Goal: Task Accomplishment & Management: Use online tool/utility

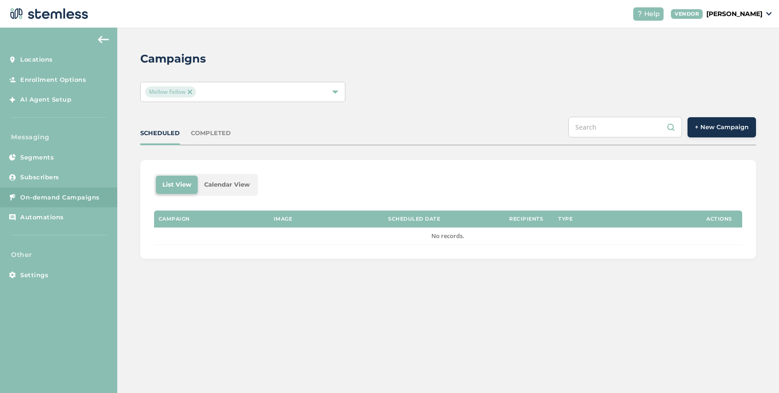
click at [189, 90] on img at bounding box center [190, 92] width 5 height 5
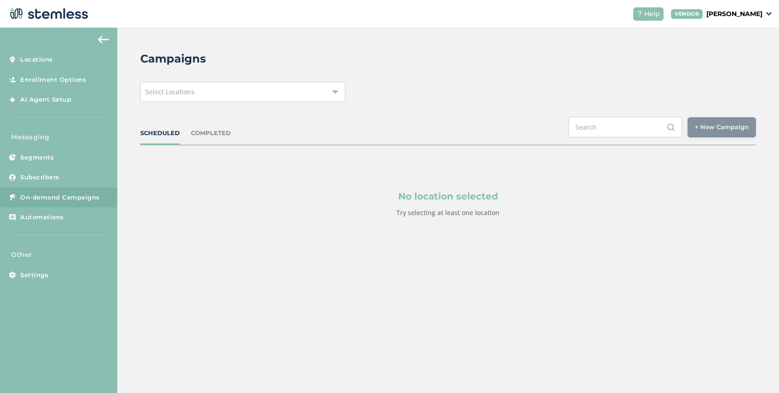
click at [189, 91] on span "Select Locations" at bounding box center [169, 91] width 49 height 9
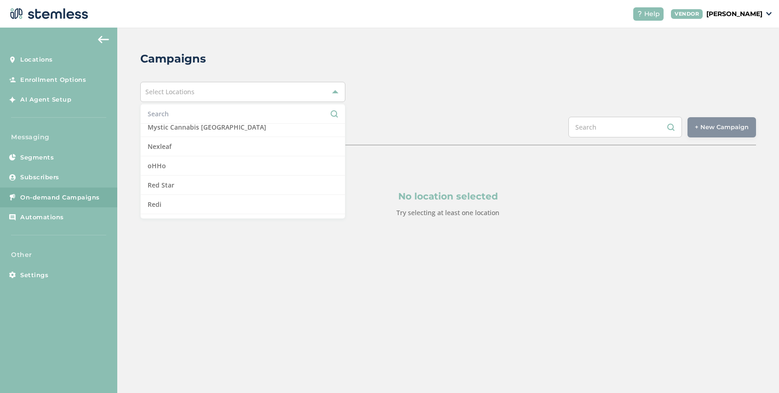
scroll to position [663, 0]
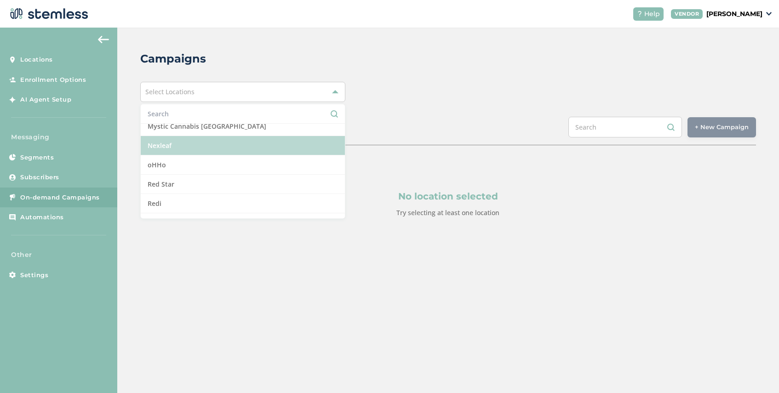
click at [190, 146] on li "Nexleaf" at bounding box center [243, 145] width 204 height 19
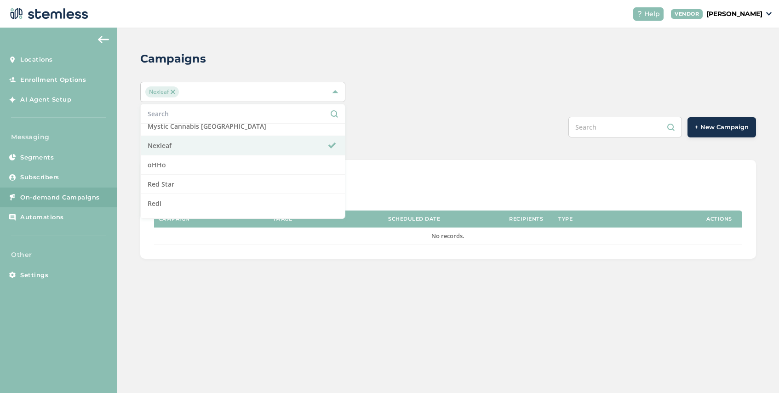
click at [406, 132] on div "SCHEDULED COMPLETED + New Campaign" at bounding box center [448, 131] width 616 height 29
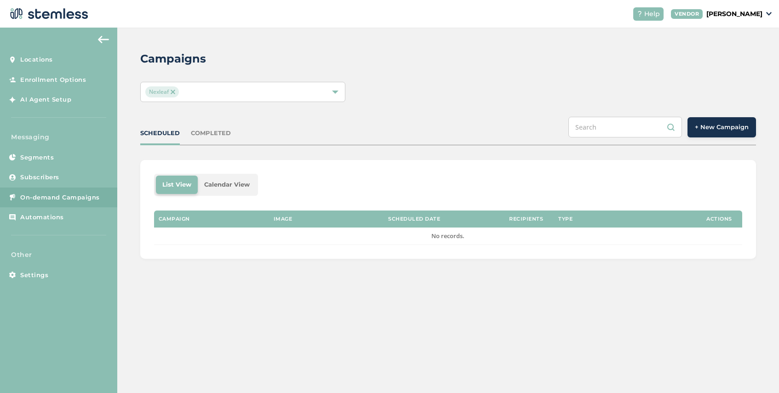
click at [697, 130] on span "+ New Campaign" at bounding box center [722, 127] width 54 height 9
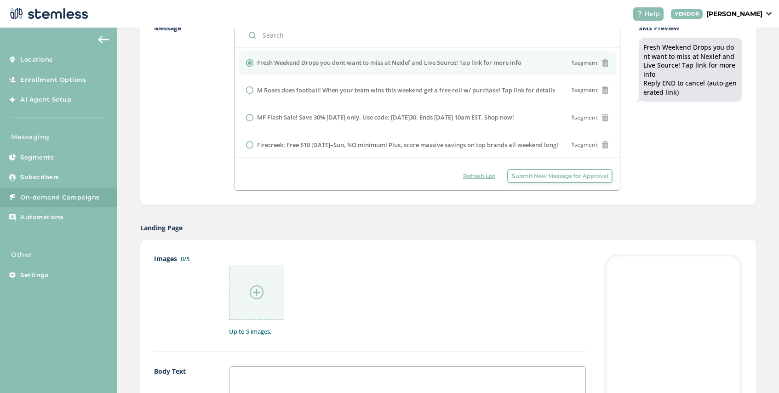
scroll to position [303, 0]
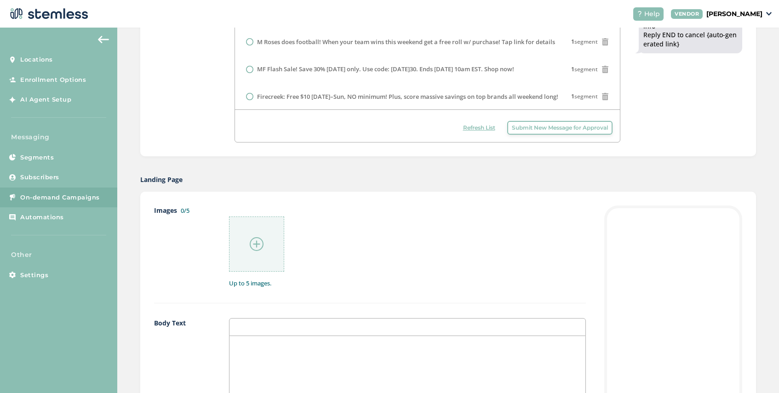
click at [255, 245] on img at bounding box center [257, 244] width 14 height 14
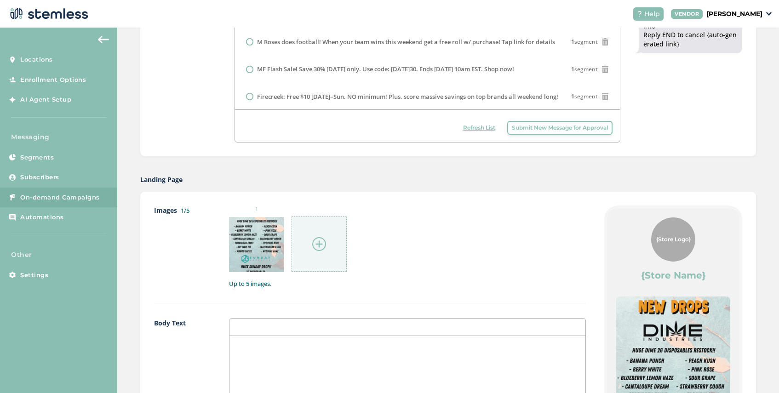
click at [317, 241] on img at bounding box center [319, 244] width 14 height 14
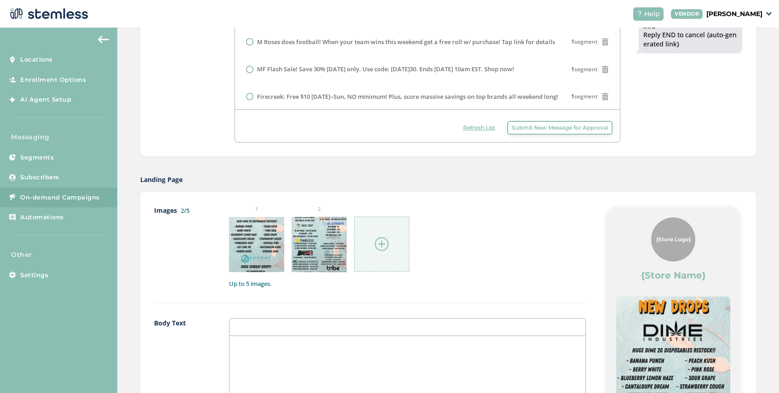
click at [386, 235] on div at bounding box center [381, 244] width 55 height 55
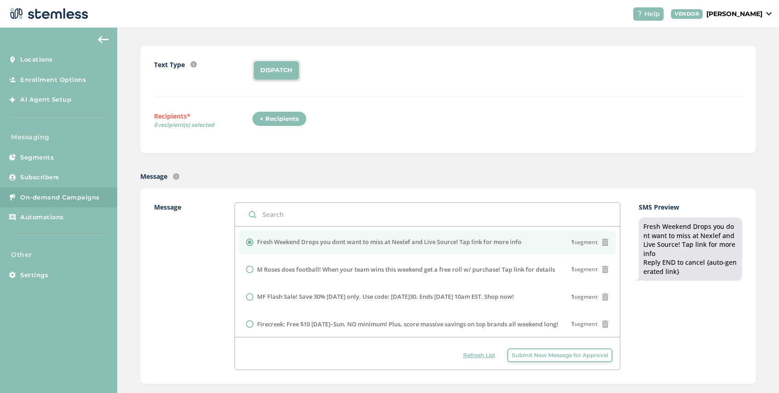
scroll to position [0, 0]
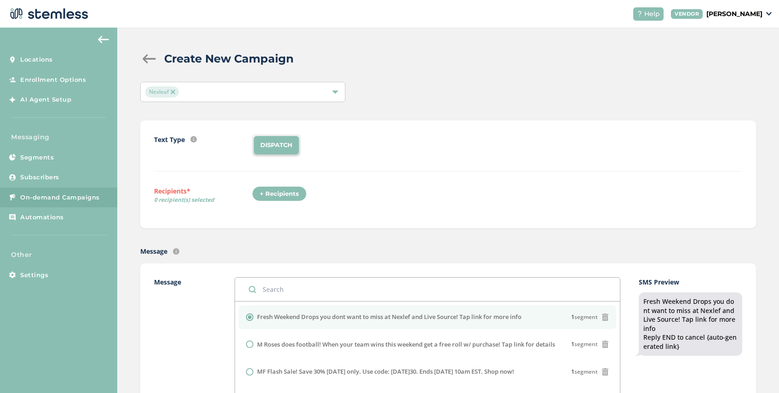
click at [277, 196] on div "+ Recipients" at bounding box center [279, 194] width 55 height 16
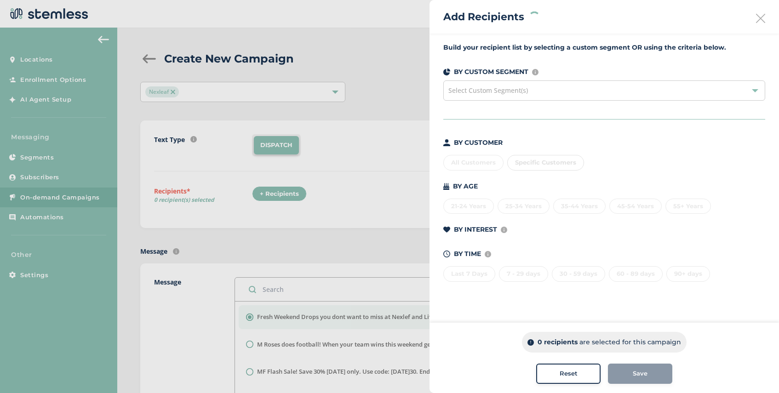
click at [523, 91] on span "Select Custom Segment(s)" at bounding box center [488, 90] width 80 height 9
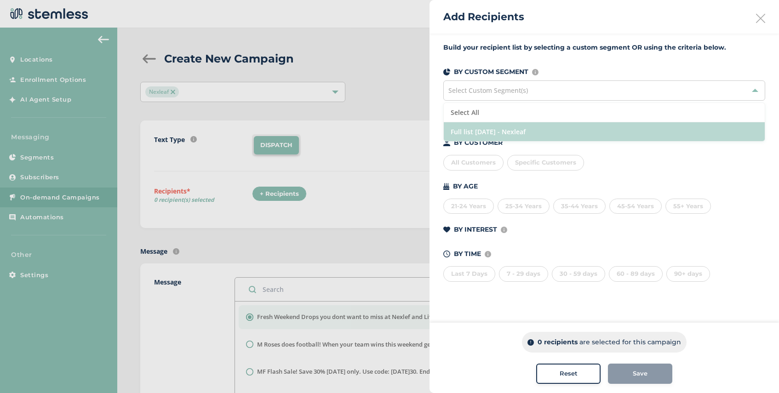
click at [548, 128] on li "Full list [DATE] - Nexleaf" at bounding box center [604, 131] width 321 height 19
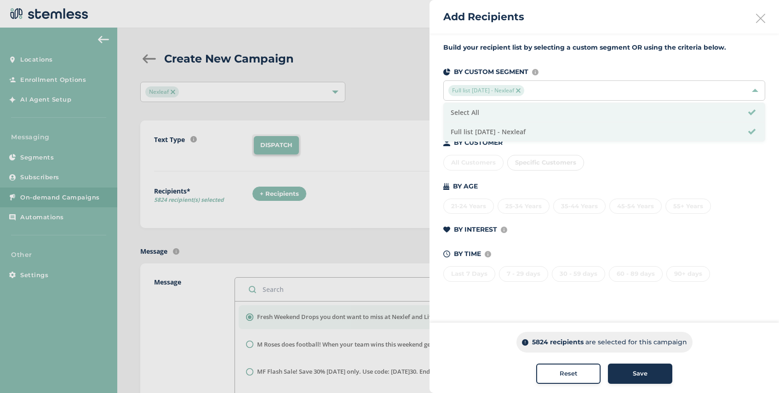
click at [644, 373] on span "Save" at bounding box center [640, 373] width 15 height 9
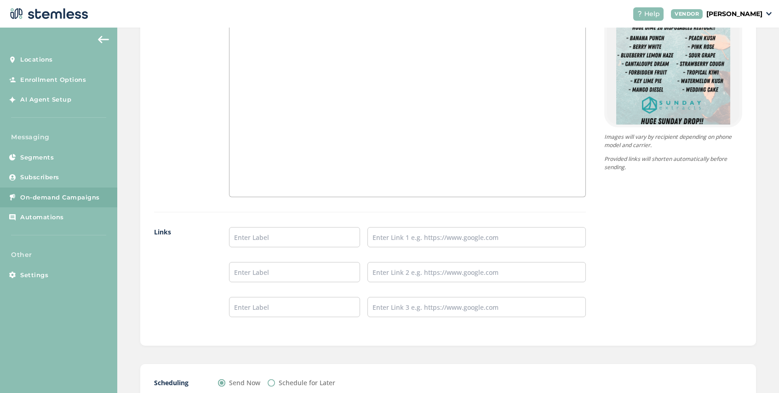
scroll to position [691, 0]
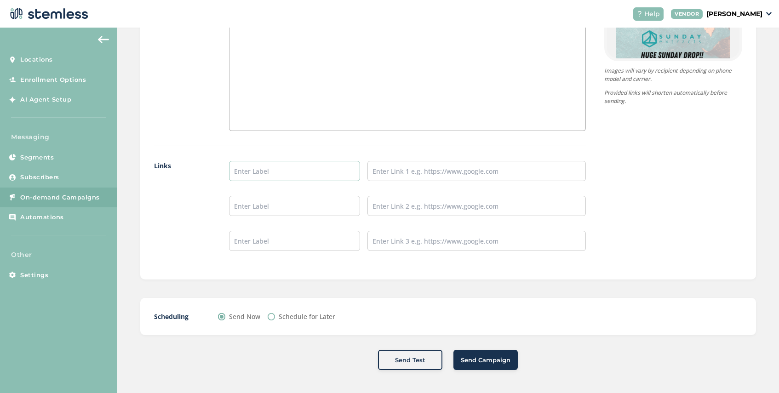
click at [271, 169] on input "text" at bounding box center [294, 171] width 131 height 20
click at [273, 317] on input "Schedule for Later" at bounding box center [271, 316] width 7 height 7
radio input "true"
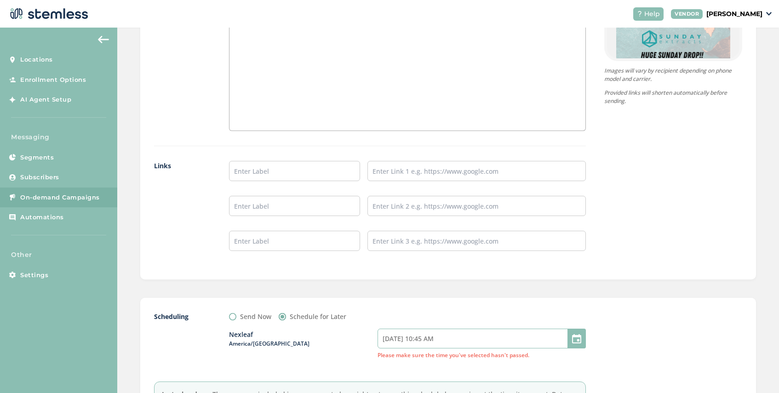
click at [451, 338] on input "[DATE] 10:45 AM" at bounding box center [481, 339] width 208 height 20
select select "45"
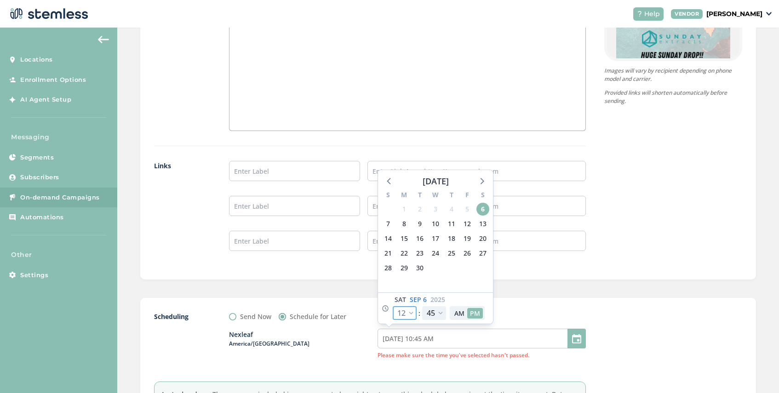
click at [414, 313] on select "12 1 2 3 4 5 6 7 8 9 10 11" at bounding box center [405, 313] width 24 height 14
select select "13"
click at [393, 306] on select "12 1 2 3 4 5 6 7 8 9 10 11" at bounding box center [405, 313] width 24 height 14
type input "[DATE] 11:45 AM"
select select "13"
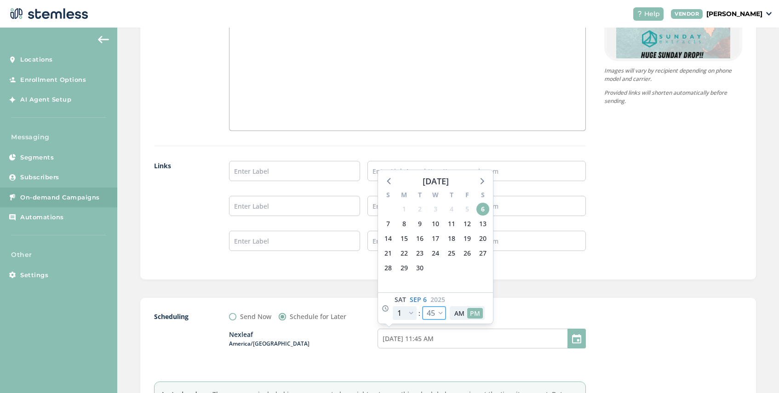
click at [440, 314] on select "00 05 10 15 20 25 30 35 40 45 50 55" at bounding box center [434, 313] width 24 height 14
select select "0"
click at [422, 306] on select "00 05 10 15 20 25 30 35 40 45 50 55" at bounding box center [434, 313] width 24 height 14
type input "[DATE] 11:00 AM"
select select "0"
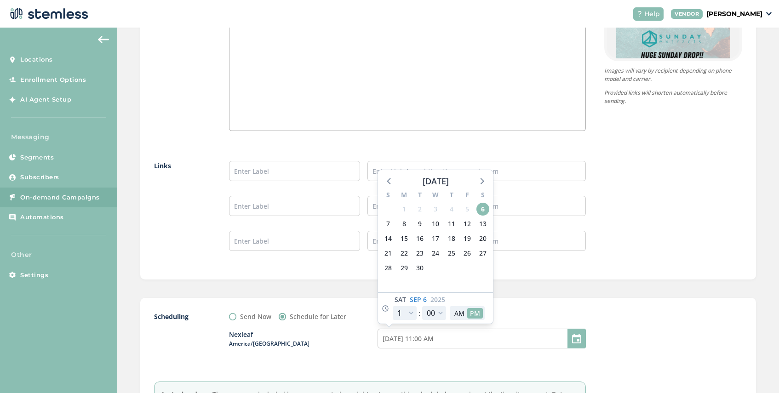
click at [528, 302] on div "Scheduling Send Now Schedule for Later Nexleaf America/[GEOGRAPHIC_DATA] [DATE]…" at bounding box center [448, 369] width 616 height 142
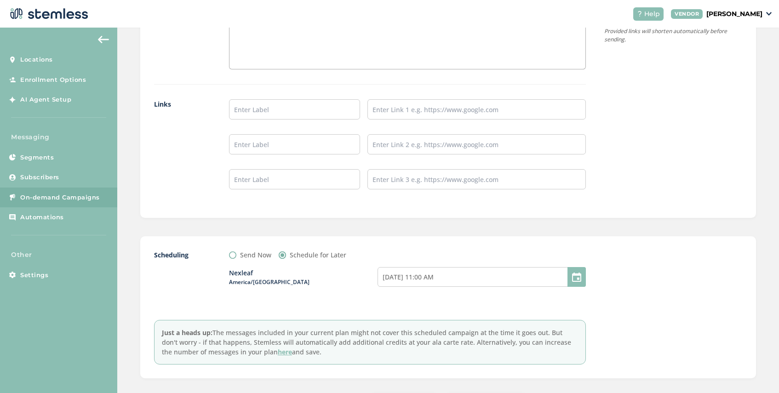
scroll to position [796, 0]
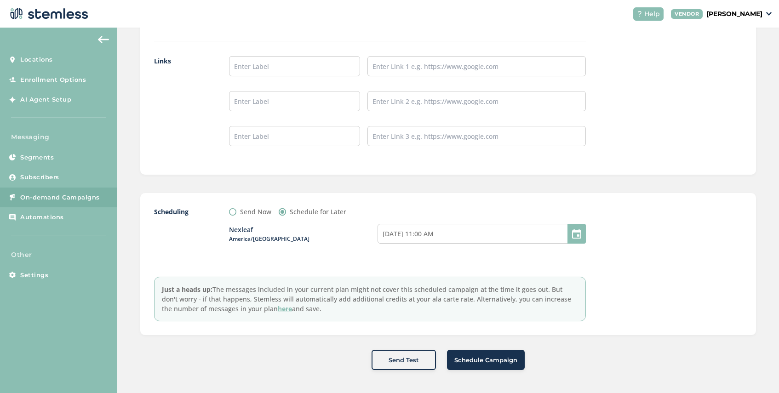
click at [492, 362] on span "Schedule Campaign" at bounding box center [485, 360] width 63 height 9
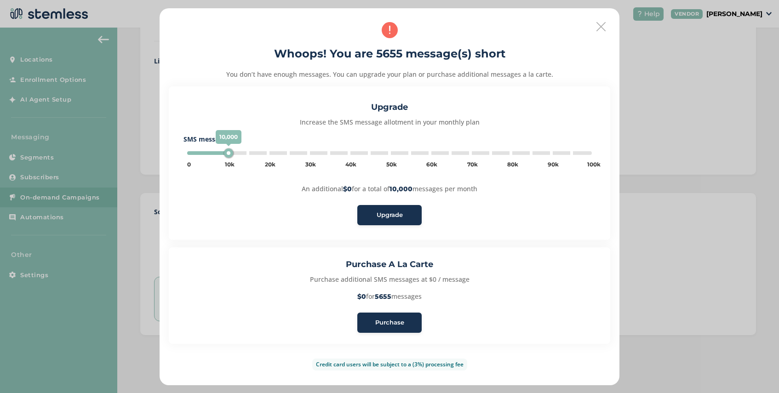
type input "5000"
click at [398, 321] on span "Purchase" at bounding box center [389, 322] width 29 height 9
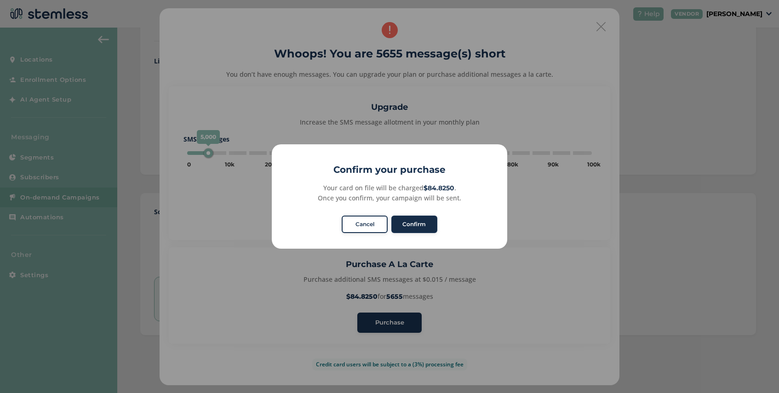
click at [417, 225] on button "Confirm" at bounding box center [414, 224] width 46 height 17
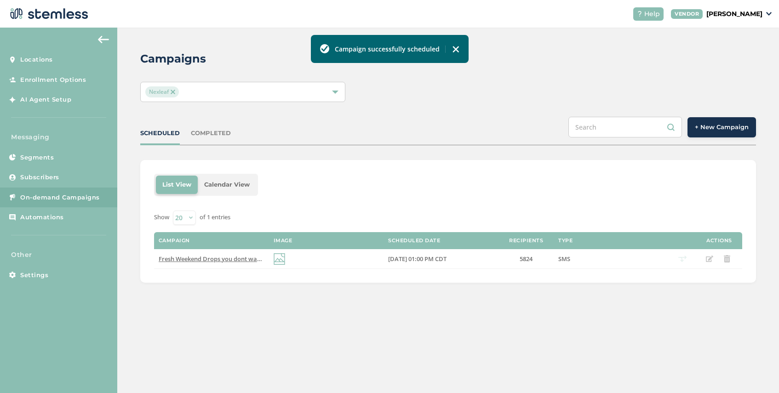
click at [705, 132] on button "+ New Campaign" at bounding box center [721, 127] width 69 height 20
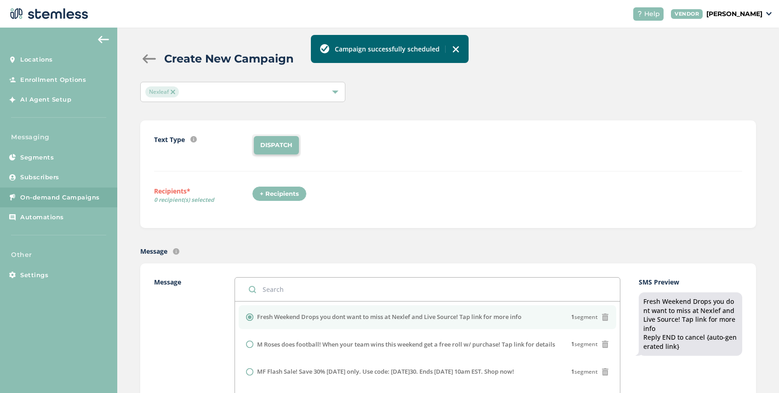
click at [278, 198] on div "+ Recipients" at bounding box center [279, 194] width 55 height 16
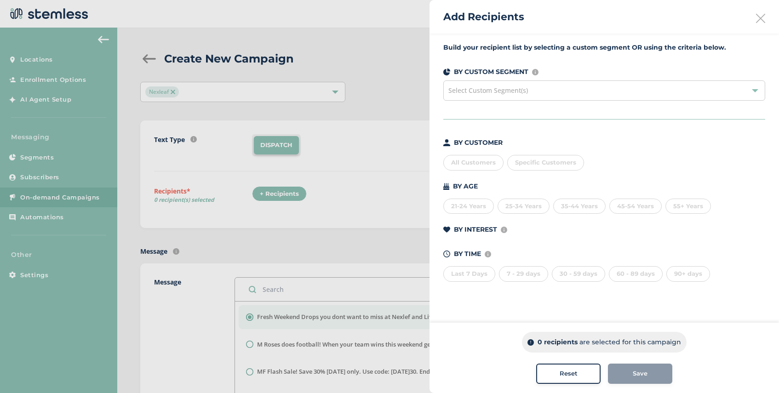
click at [552, 166] on div "Specific Customers" at bounding box center [545, 163] width 77 height 16
click at [547, 179] on input "text" at bounding box center [598, 182] width 169 height 10
type input "623313"
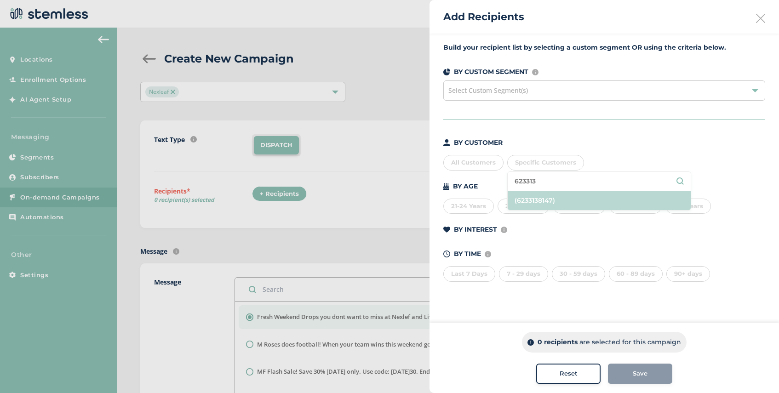
click at [548, 199] on li "(6233138147)" at bounding box center [599, 200] width 183 height 19
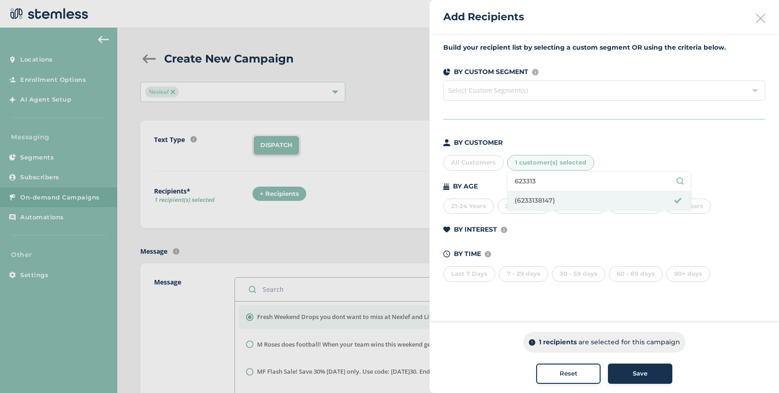
click at [624, 373] on div "Save" at bounding box center [640, 373] width 50 height 9
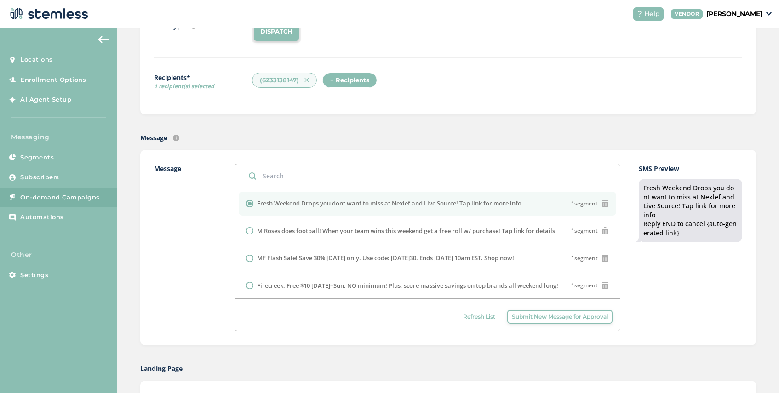
scroll to position [250, 0]
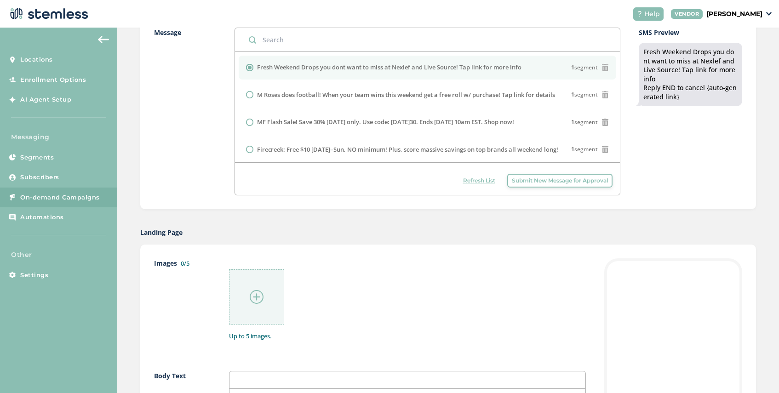
click at [252, 292] on img at bounding box center [257, 297] width 14 height 14
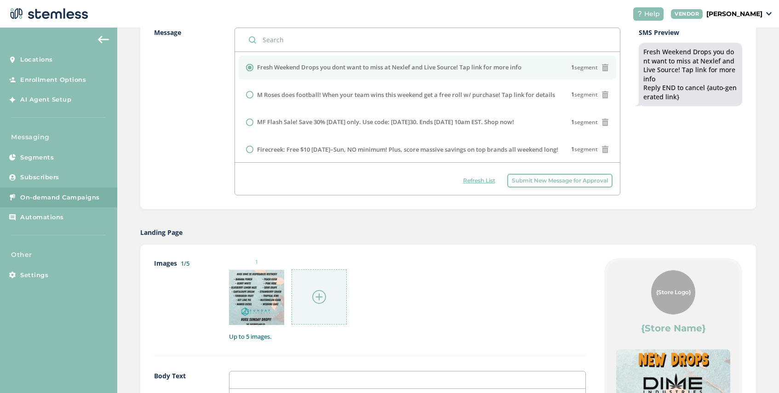
click at [321, 299] on img at bounding box center [319, 297] width 14 height 14
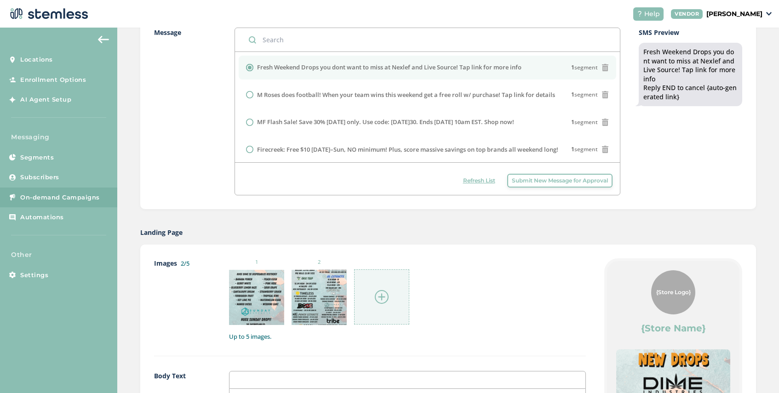
click at [388, 296] on div at bounding box center [381, 296] width 55 height 55
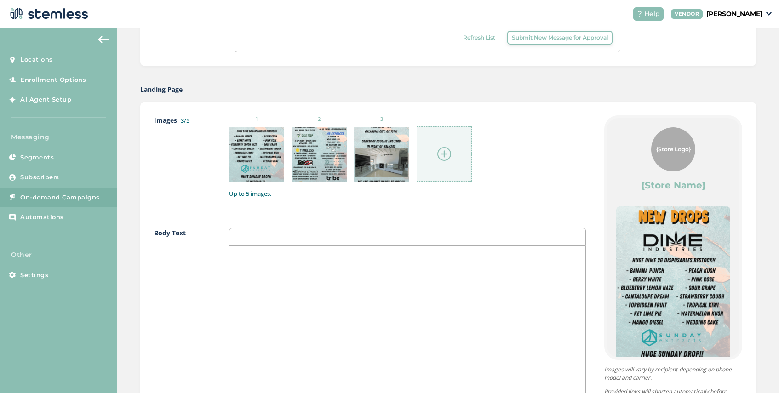
scroll to position [691, 0]
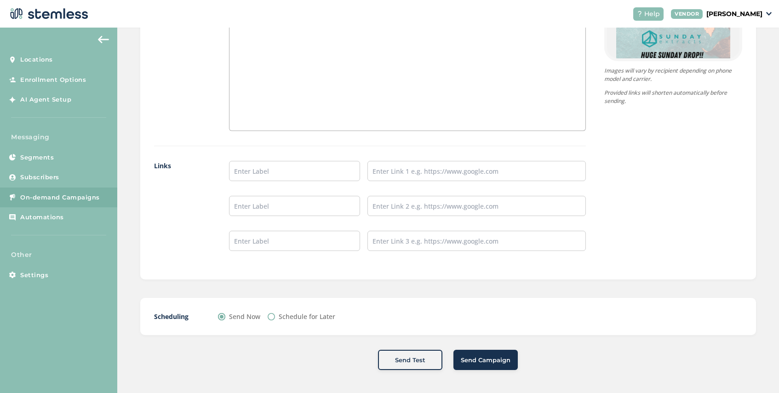
click at [479, 358] on span "Send Campaign" at bounding box center [486, 360] width 50 height 9
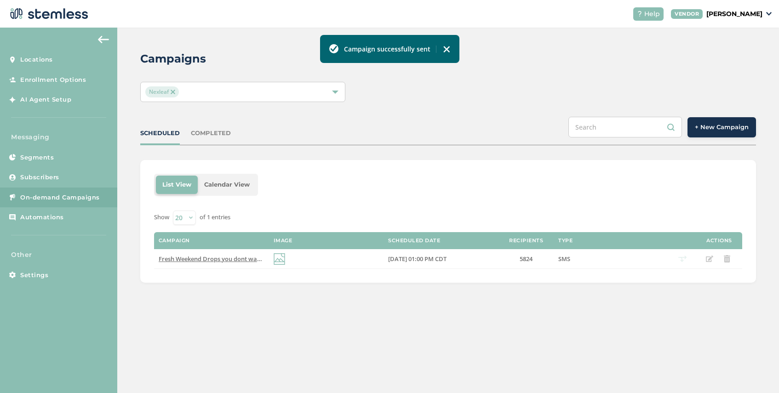
click at [206, 133] on div "COMPLETED" at bounding box center [211, 133] width 40 height 9
